Goal: Task Accomplishment & Management: Manage account settings

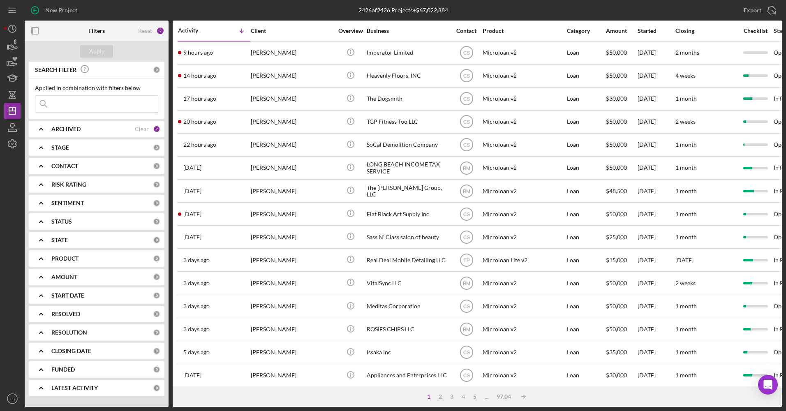
click at [145, 102] on input at bounding box center [96, 104] width 123 height 16
type input "[PERSON_NAME]"
click at [99, 56] on div "Apply" at bounding box center [96, 51] width 15 height 12
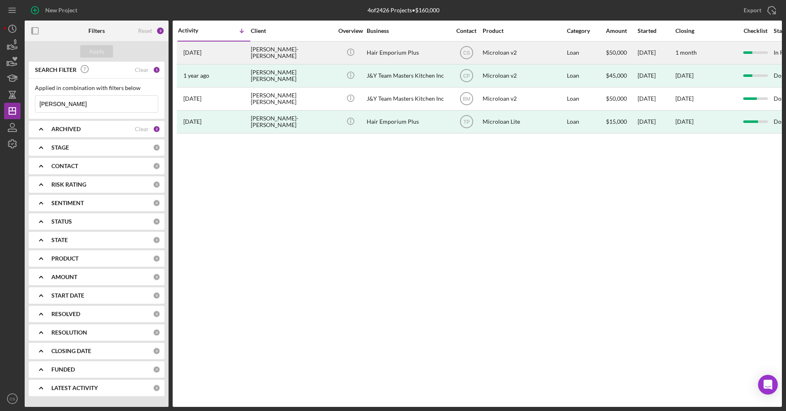
click at [385, 57] on div "Hair Emporium Plus" at bounding box center [408, 53] width 82 height 22
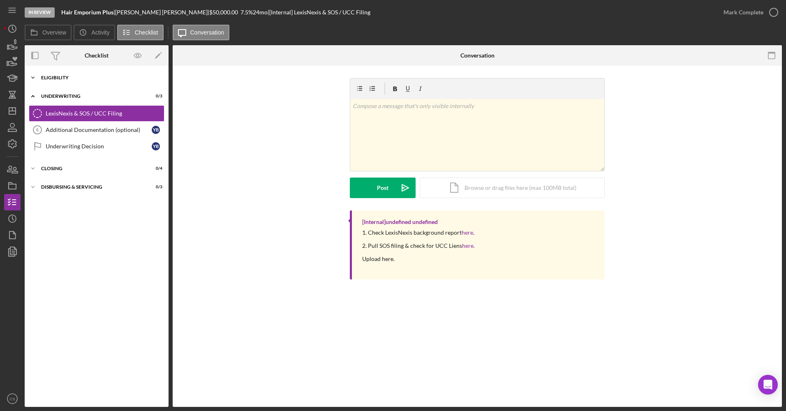
click at [104, 78] on div "Eligibility" at bounding box center [99, 77] width 117 height 5
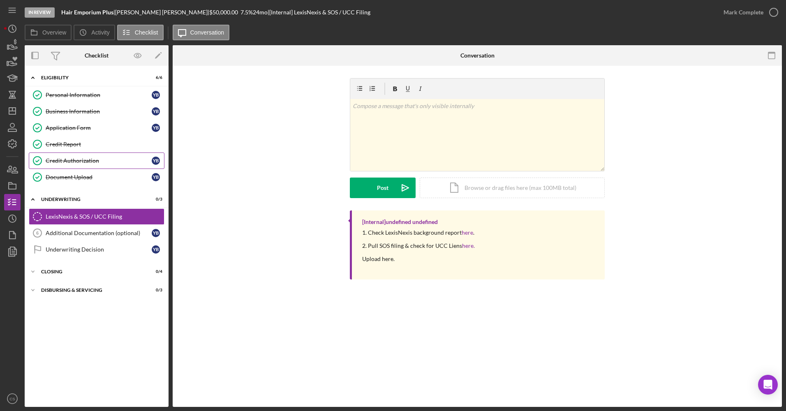
click at [88, 164] on div "Credit Authorization" at bounding box center [99, 160] width 106 height 7
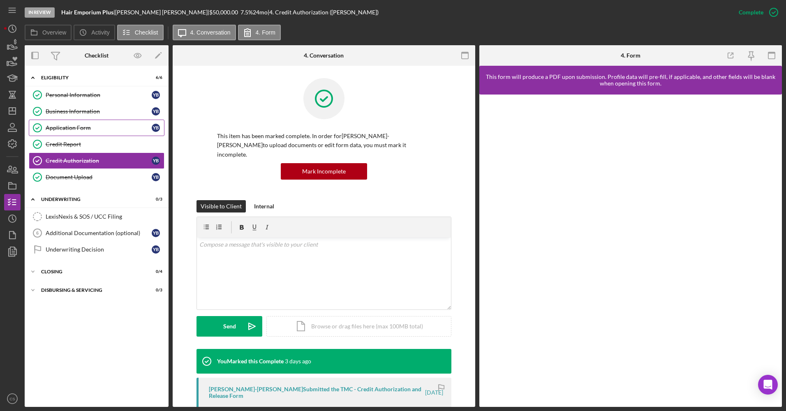
click at [92, 132] on link "Application Form Application Form Y B" at bounding box center [97, 128] width 136 height 16
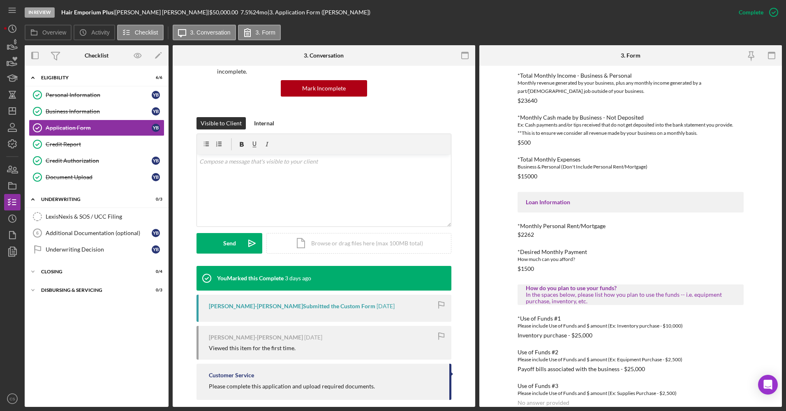
scroll to position [239, 0]
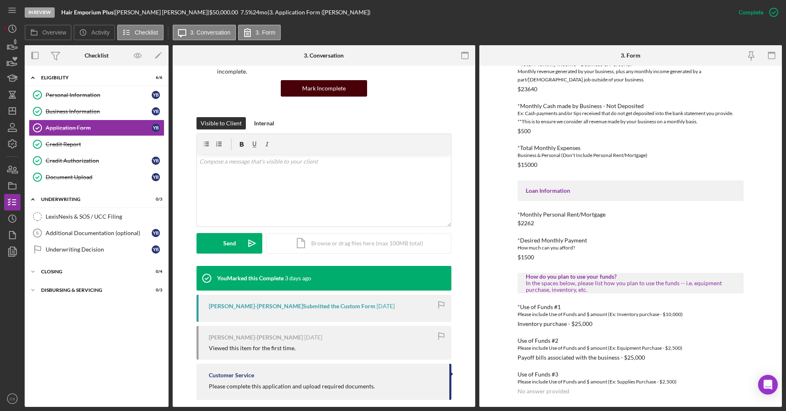
click at [338, 80] on div "Mark Incomplete" at bounding box center [324, 88] width 44 height 16
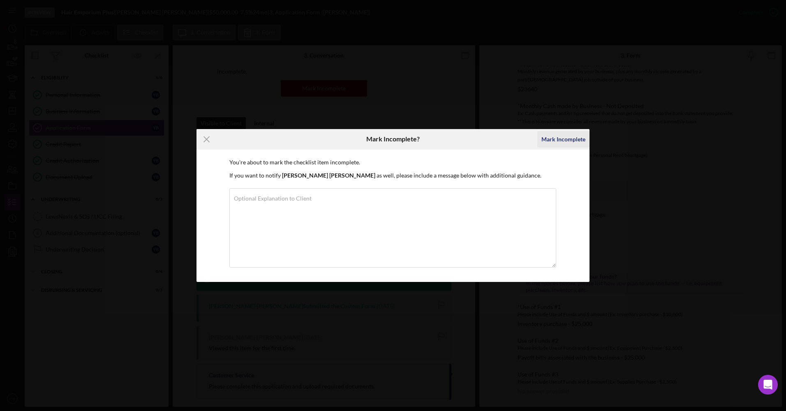
click at [559, 141] on div "Mark Incomplete" at bounding box center [563, 139] width 44 height 16
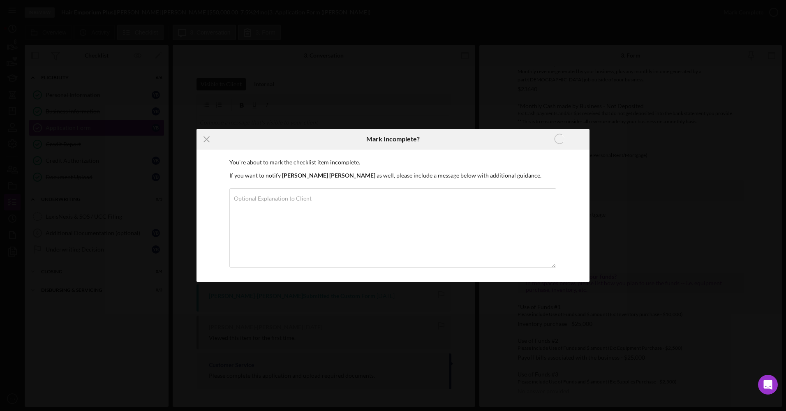
scroll to position [202, 0]
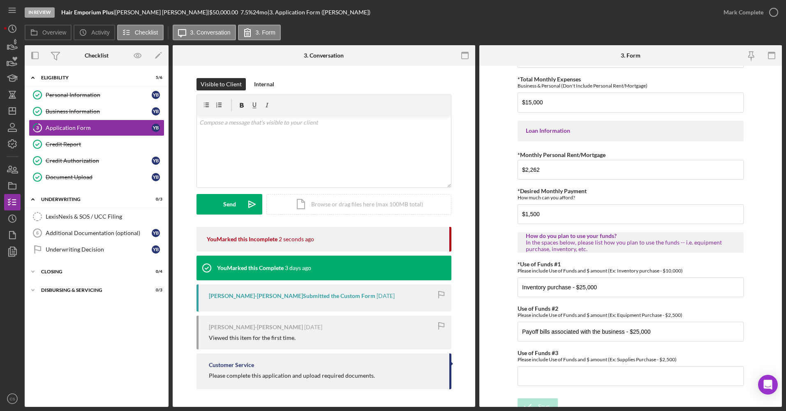
scroll to position [367, 0]
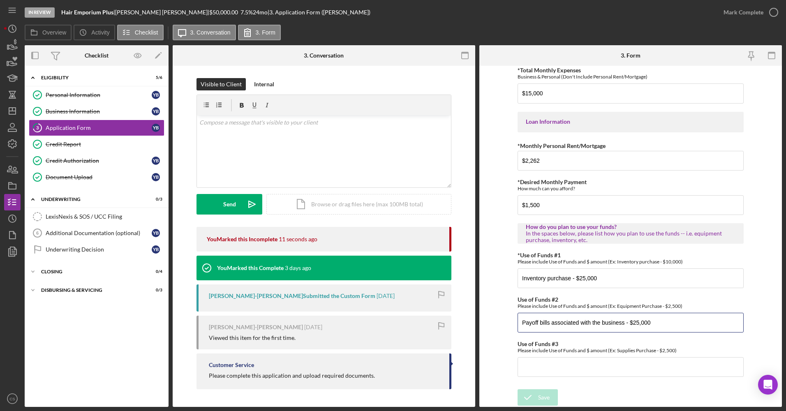
drag, startPoint x: 625, startPoint y: 322, endPoint x: 497, endPoint y: 312, distance: 128.2
click at [497, 312] on form "*Applicant Personal Phone Number [PHONE_NUMBER] *How did you hear about us? Nam…" at bounding box center [630, 236] width 303 height 341
type input "Salon Upgrades- equipment such as dryers (2) and new chairs- $25,000"
click at [539, 390] on div "Save" at bounding box center [544, 397] width 12 height 16
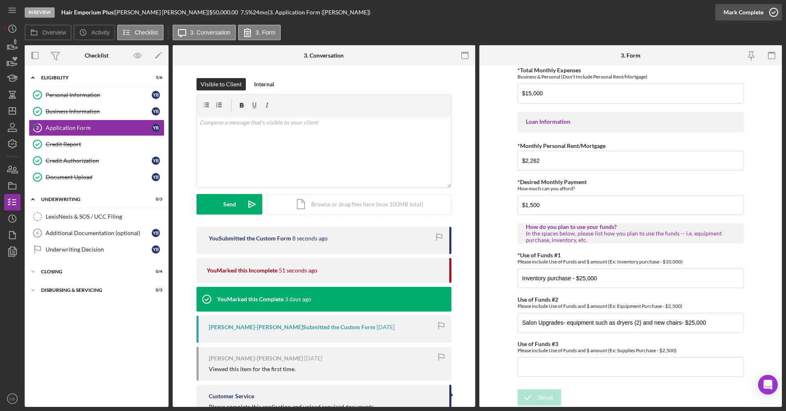
click at [749, 12] on div "Mark Complete" at bounding box center [744, 12] width 40 height 16
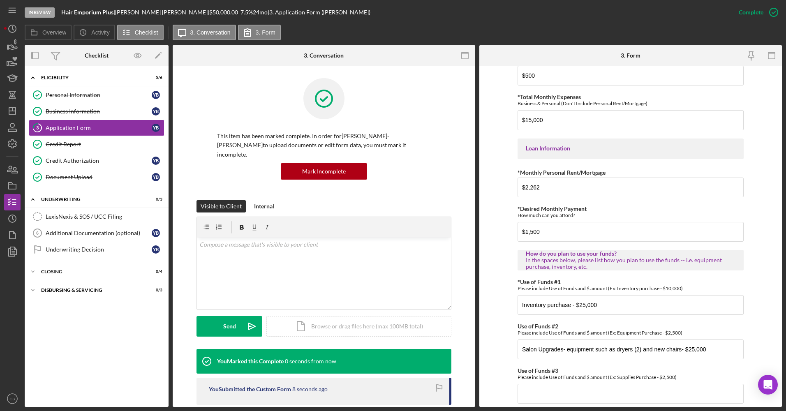
scroll to position [400, 0]
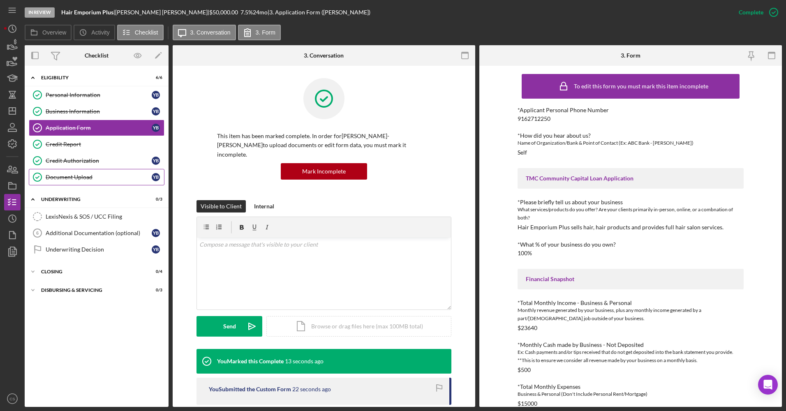
click at [121, 178] on div "Document Upload" at bounding box center [99, 177] width 106 height 7
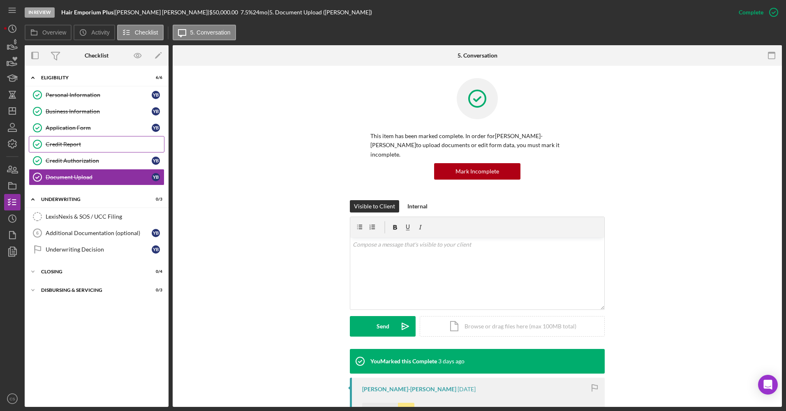
click at [94, 143] on div "Credit Report" at bounding box center [105, 144] width 118 height 7
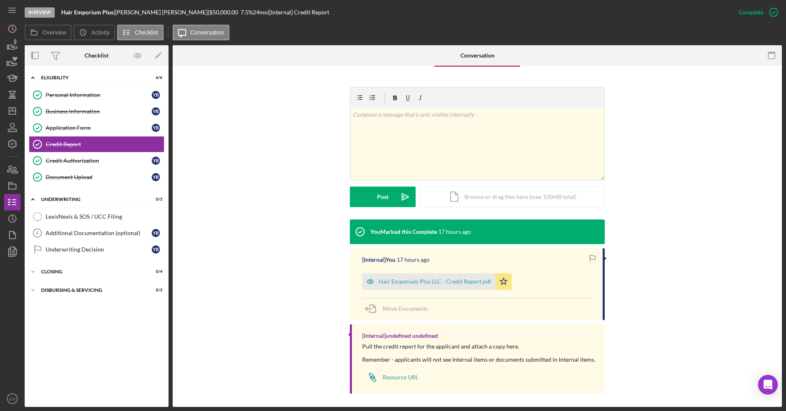
scroll to position [107, 0]
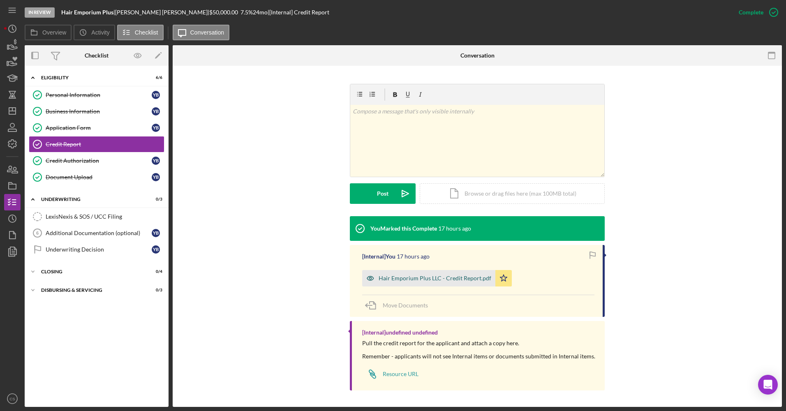
click at [421, 276] on div "Hair Emporium Plus LLC - Credit Report.pdf" at bounding box center [435, 278] width 113 height 7
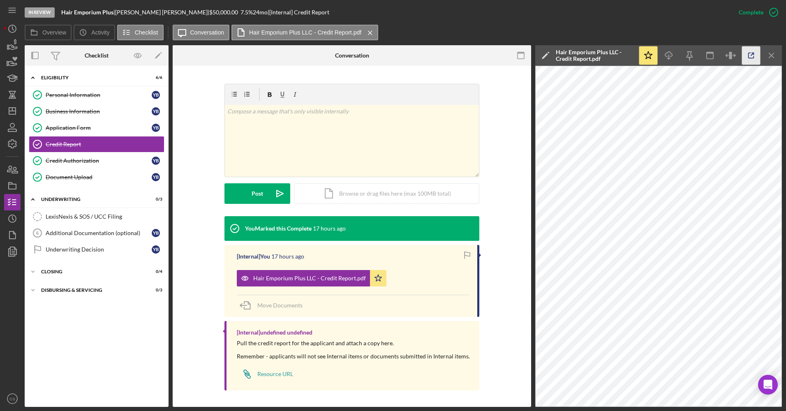
click at [756, 57] on icon "button" at bounding box center [751, 55] width 19 height 19
click at [3, 192] on div "In Review Hair Emporium Plus | [PERSON_NAME]-[PERSON_NAME] | $50,000.00 7.5 % 2…" at bounding box center [393, 205] width 786 height 411
click at [5, 192] on icon "button" at bounding box center [12, 186] width 21 height 21
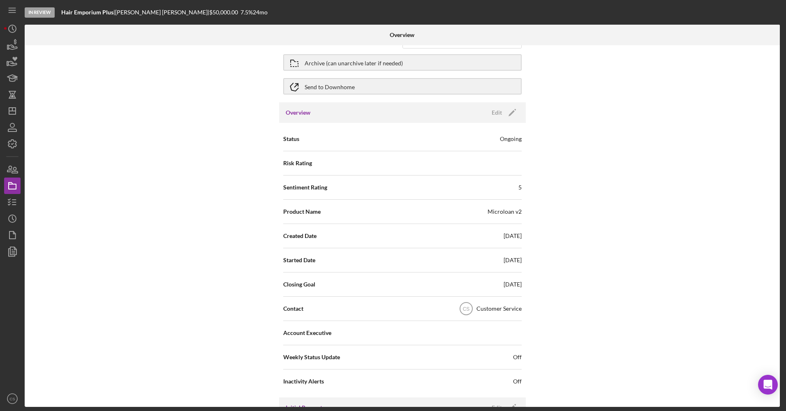
scroll to position [41, 0]
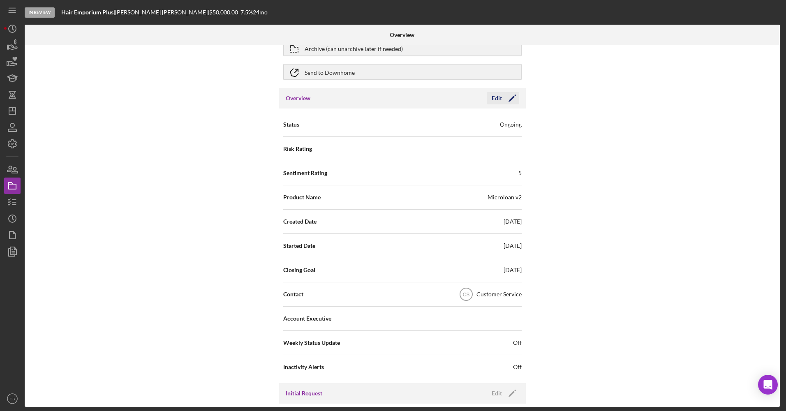
click at [495, 95] on div "Edit" at bounding box center [497, 98] width 10 height 12
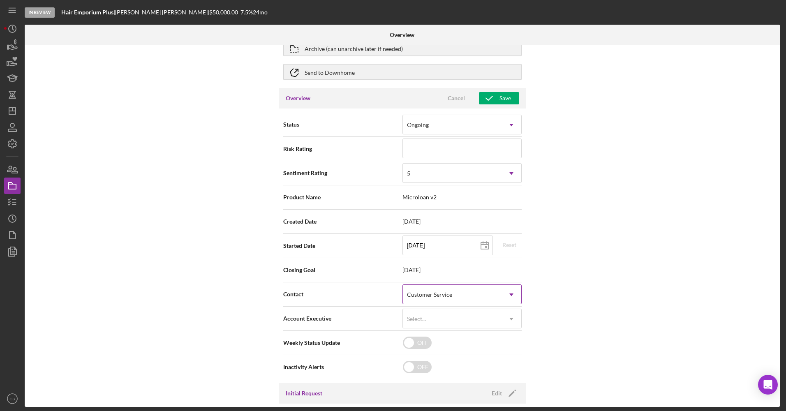
click at [448, 295] on div "Customer Service" at bounding box center [429, 295] width 45 height 7
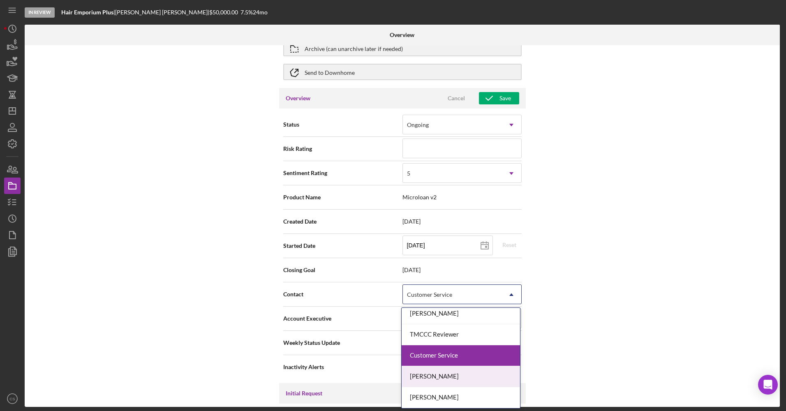
scroll to position [0, 0]
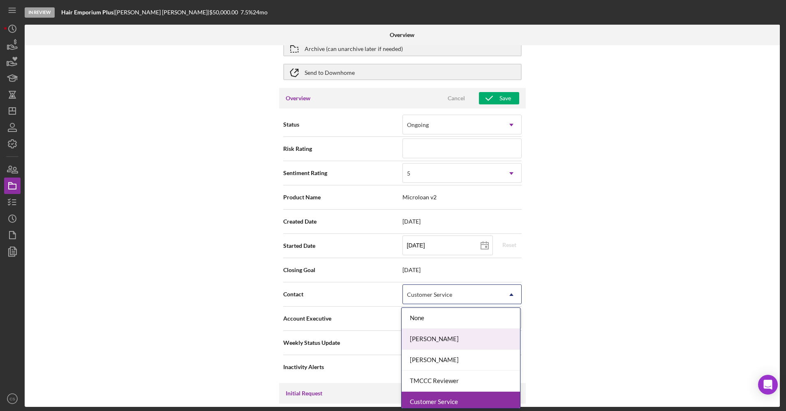
click at [452, 341] on div "[PERSON_NAME]" at bounding box center [461, 339] width 118 height 21
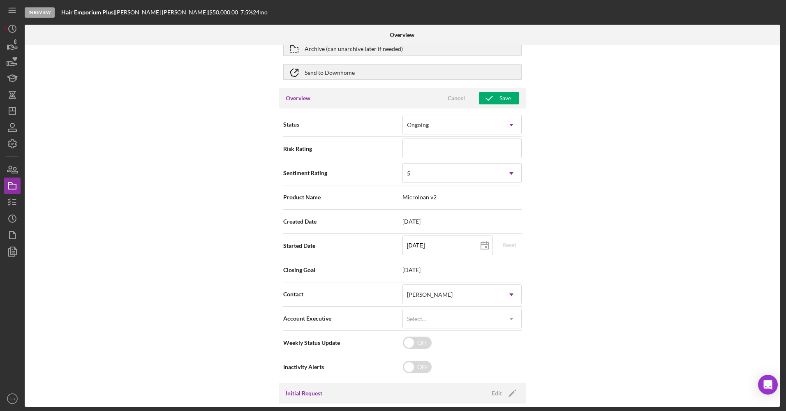
click at [603, 249] on div "Internal Workflow Stage In Review Icon/Dropdown Arrow Archive (can unarchive la…" at bounding box center [402, 226] width 755 height 362
click at [509, 99] on div "Save" at bounding box center [506, 98] width 12 height 12
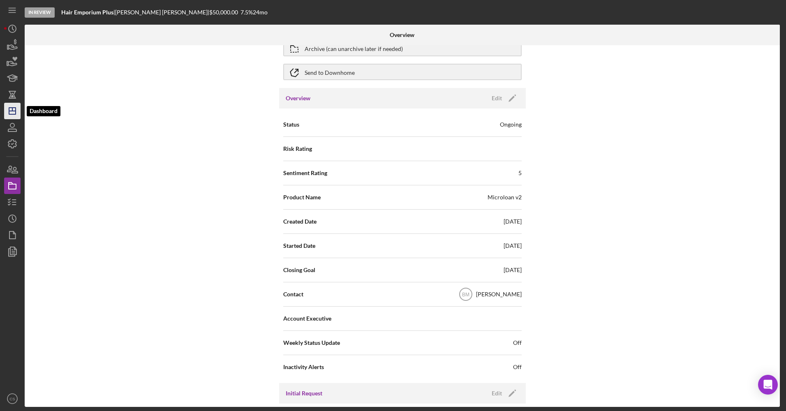
click at [11, 113] on icon "Icon/Dashboard" at bounding box center [12, 111] width 21 height 21
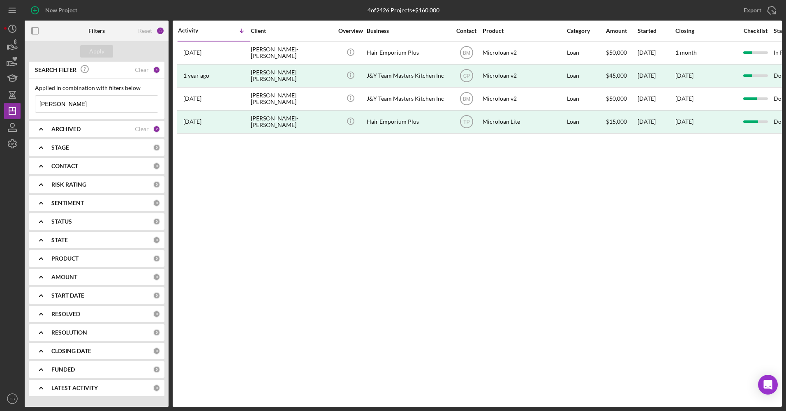
drag, startPoint x: 67, startPoint y: 105, endPoint x: 0, endPoint y: 113, distance: 67.2
click at [0, 113] on html "New Project 4 of 2426 Projects • $160,000 [PERSON_NAME] Export Icon/Export Filt…" at bounding box center [393, 205] width 786 height 411
click at [93, 51] on div "Apply" at bounding box center [96, 51] width 15 height 12
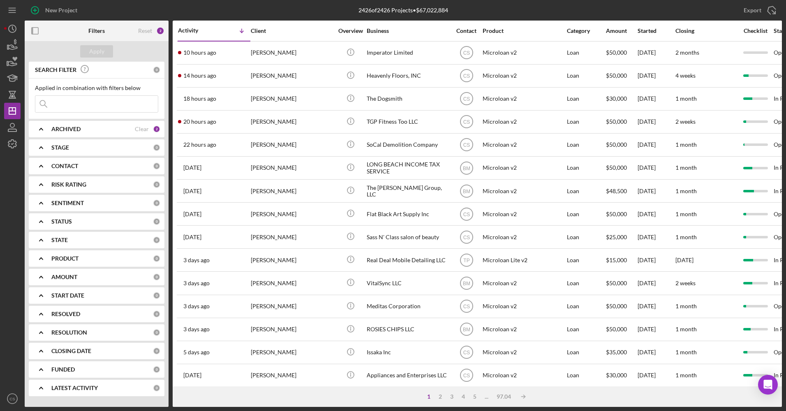
click at [123, 103] on input at bounding box center [96, 104] width 123 height 16
